Goal: Information Seeking & Learning: Learn about a topic

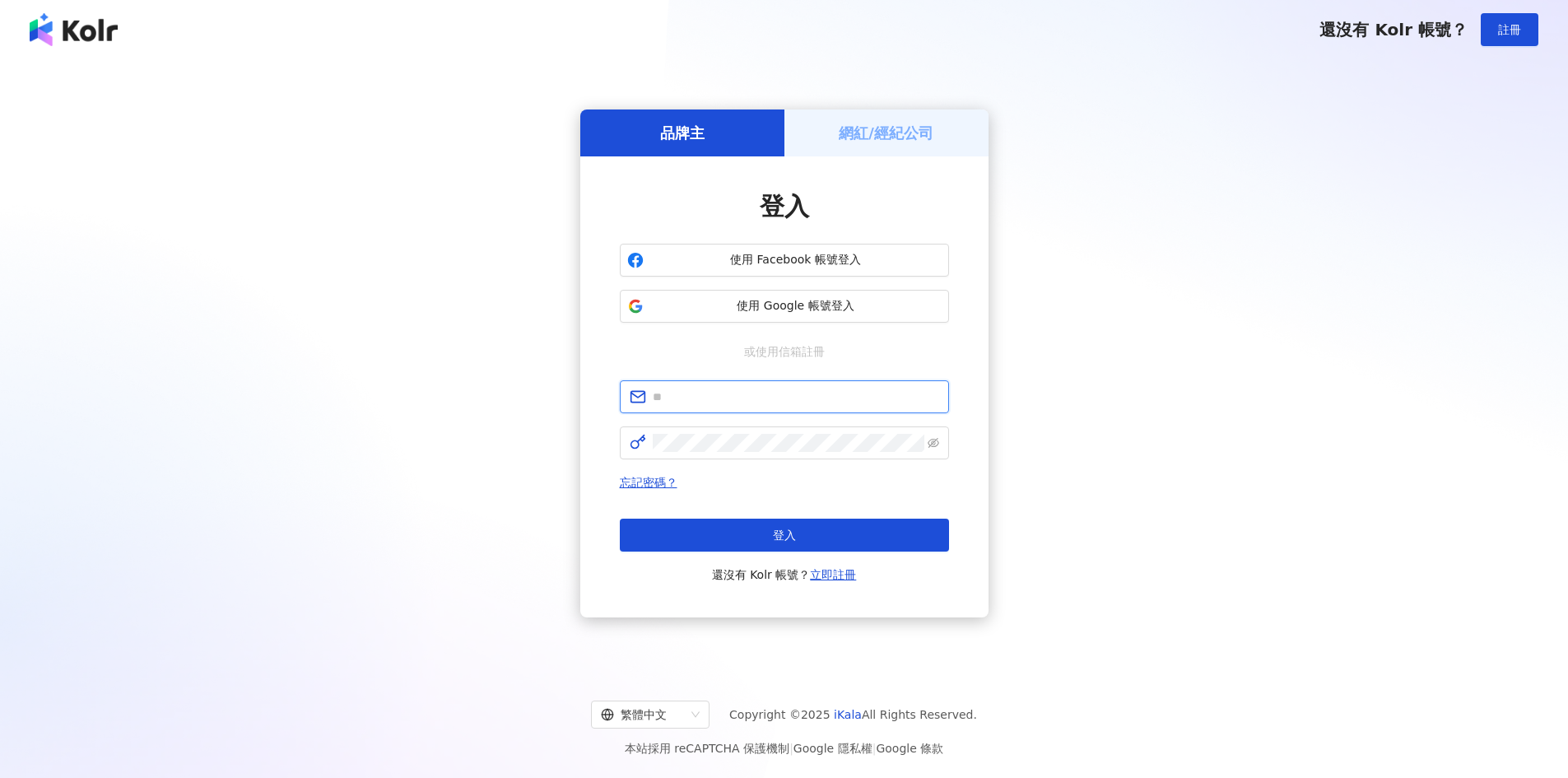
drag, startPoint x: 689, startPoint y: 398, endPoint x: 705, endPoint y: 396, distance: 16.1
click at [689, 398] on input "text" at bounding box center [796, 397] width 286 height 18
click at [781, 306] on span "使用 Google 帳號登入" at bounding box center [795, 307] width 291 height 17
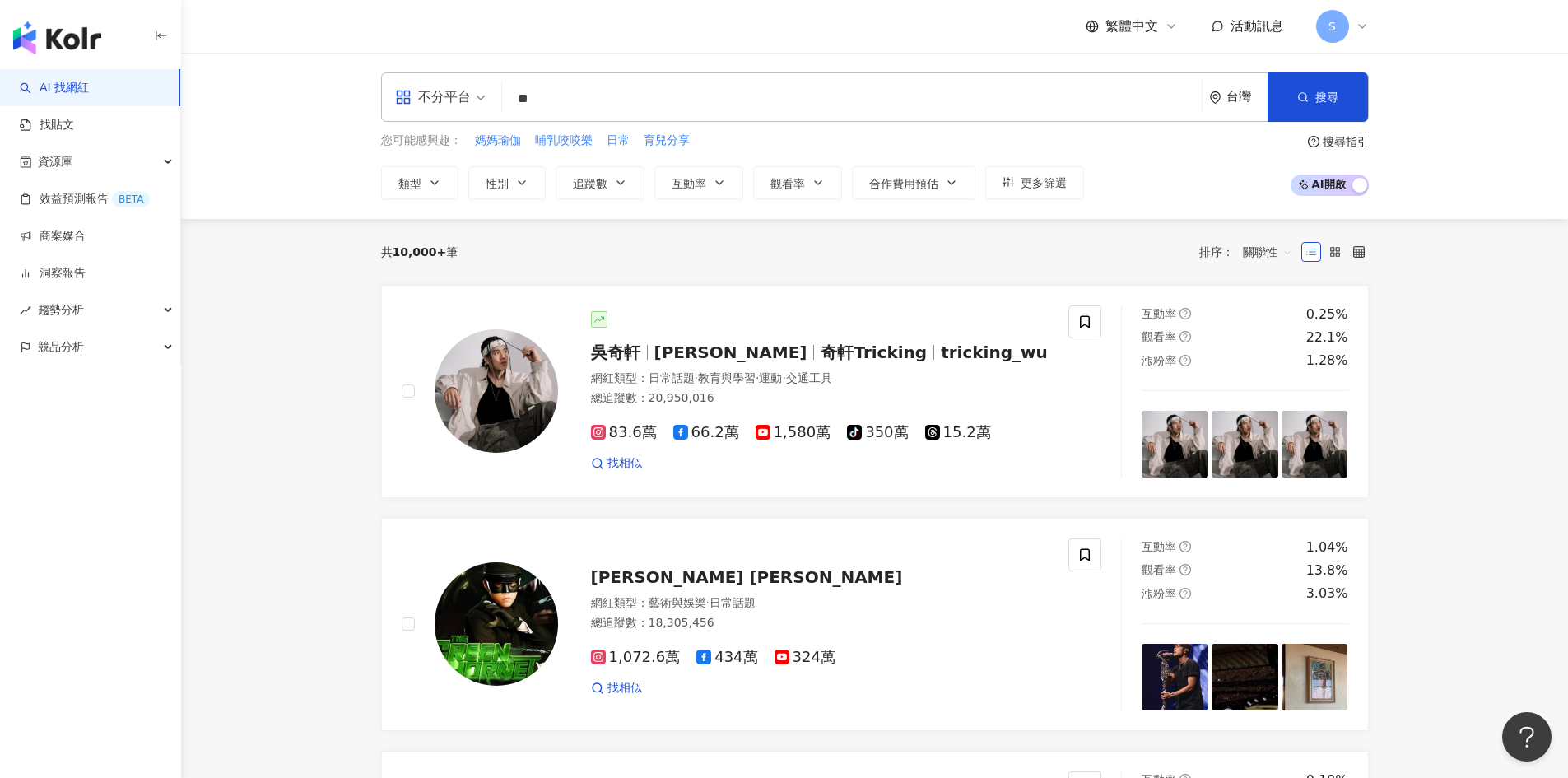
type input "**"
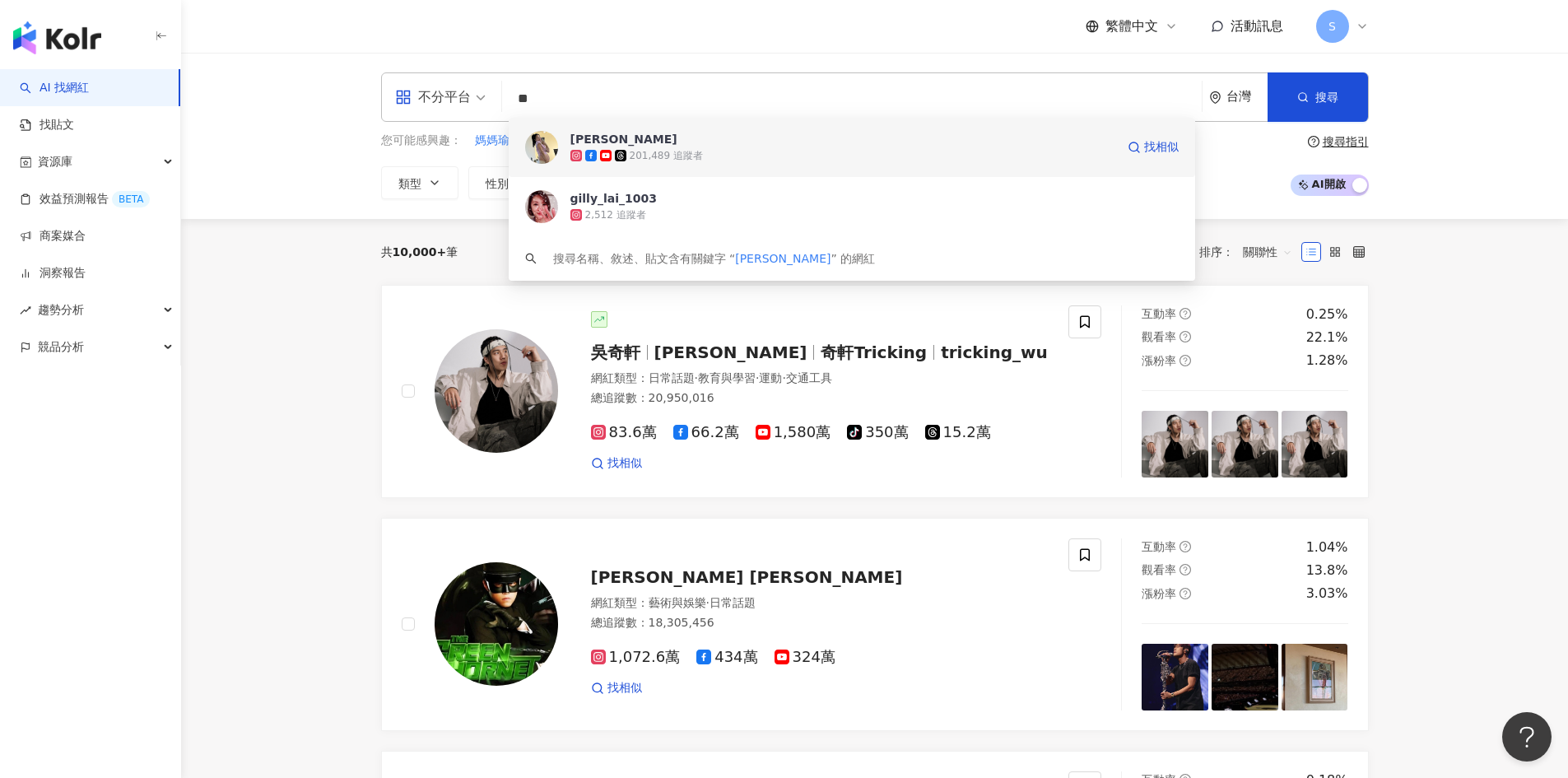
click at [703, 172] on div "賴珮如 201,489 追蹤者 找相似" at bounding box center [852, 147] width 687 height 60
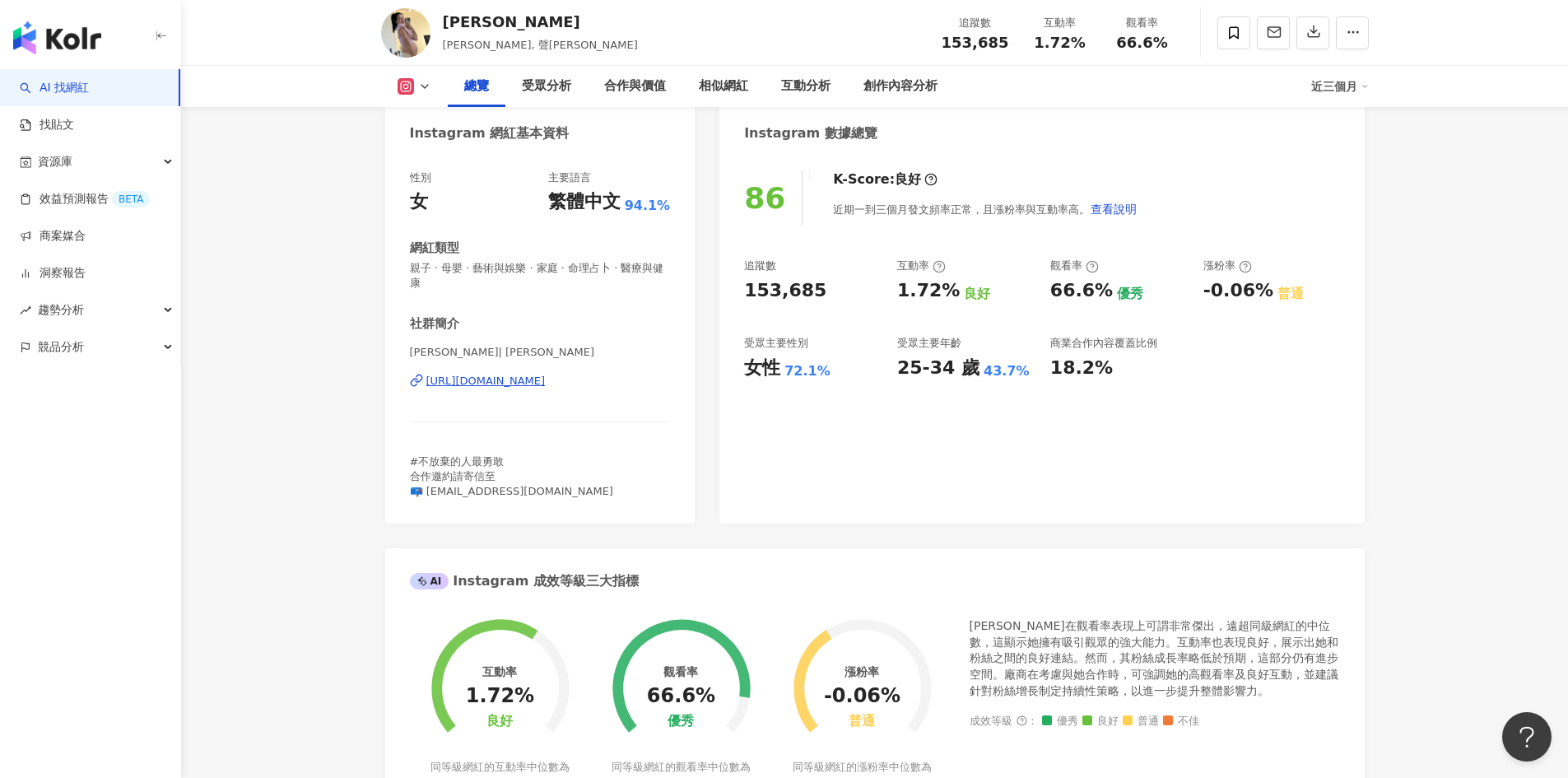
scroll to position [83, 0]
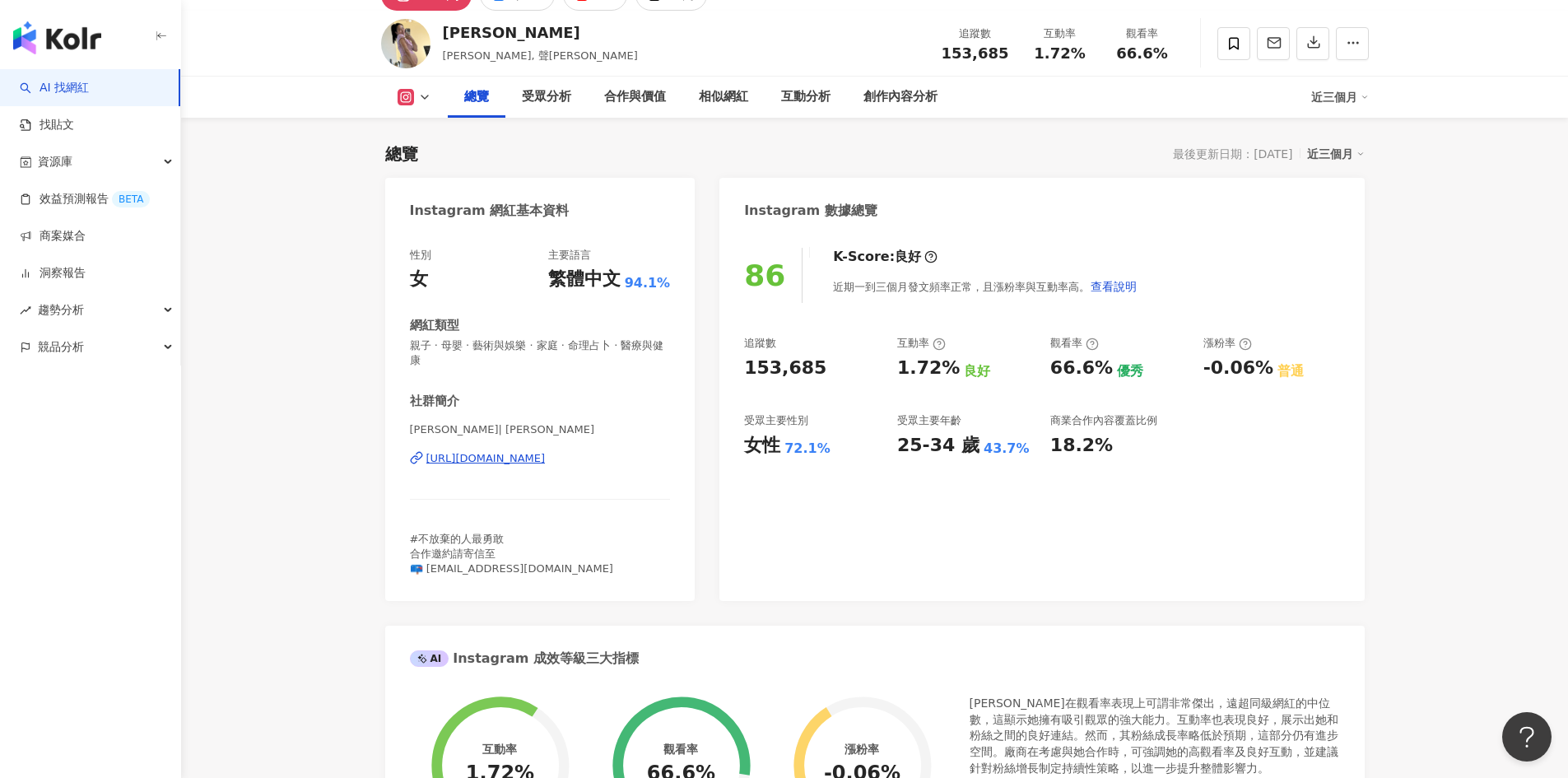
click at [534, 456] on div "[URL][DOMAIN_NAME]" at bounding box center [487, 458] width 119 height 15
